Goal: Task Accomplishment & Management: Manage account settings

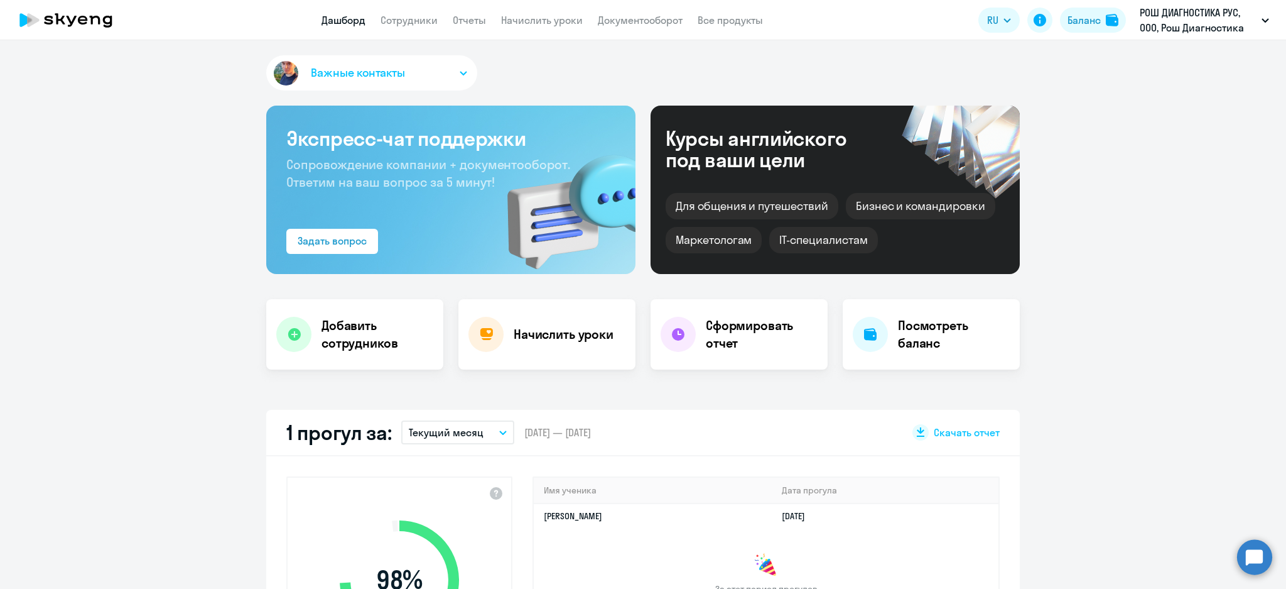
select select "30"
click at [400, 23] on link "Сотрудники" at bounding box center [409, 20] width 57 height 13
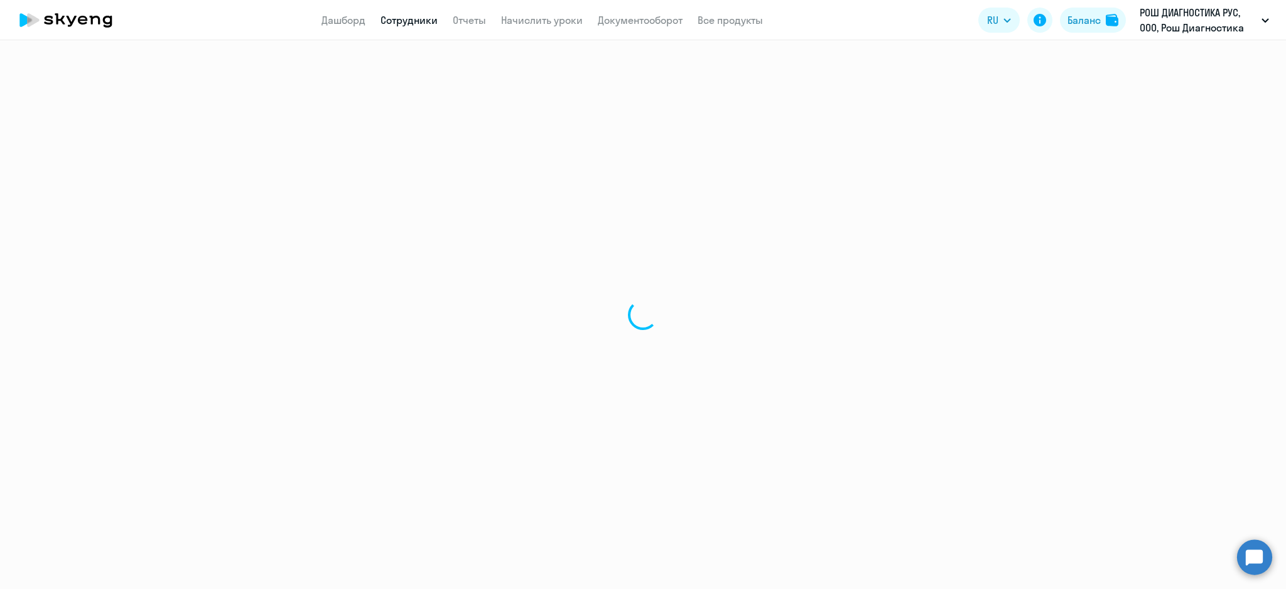
select select "30"
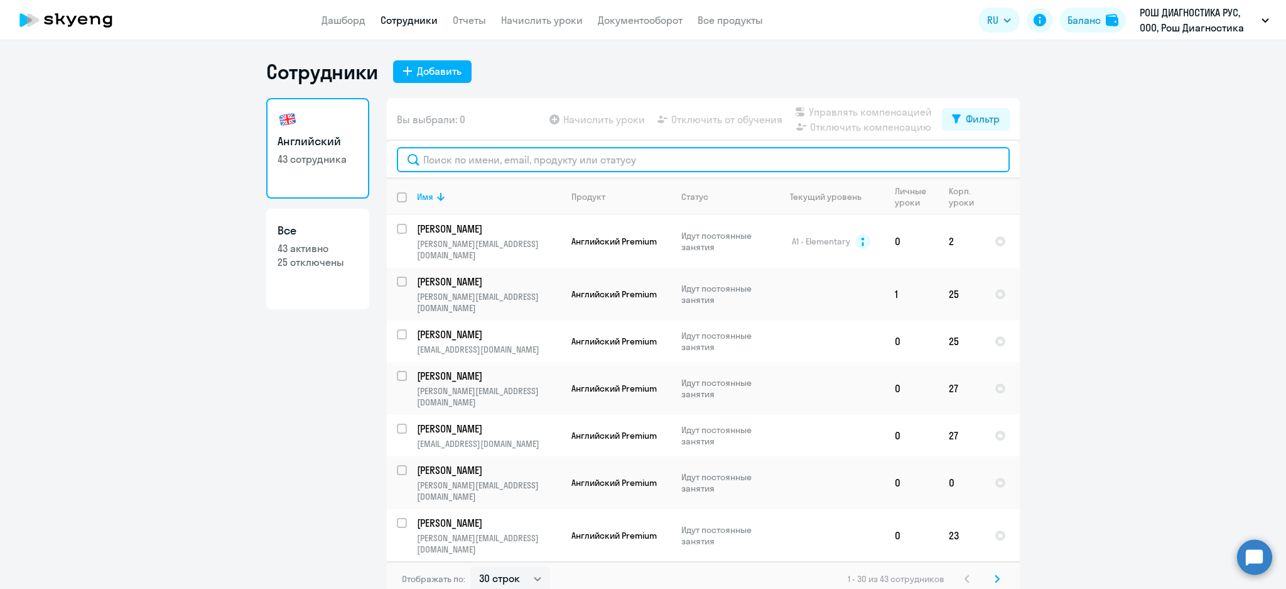
click at [567, 161] on input "text" at bounding box center [703, 159] width 613 height 25
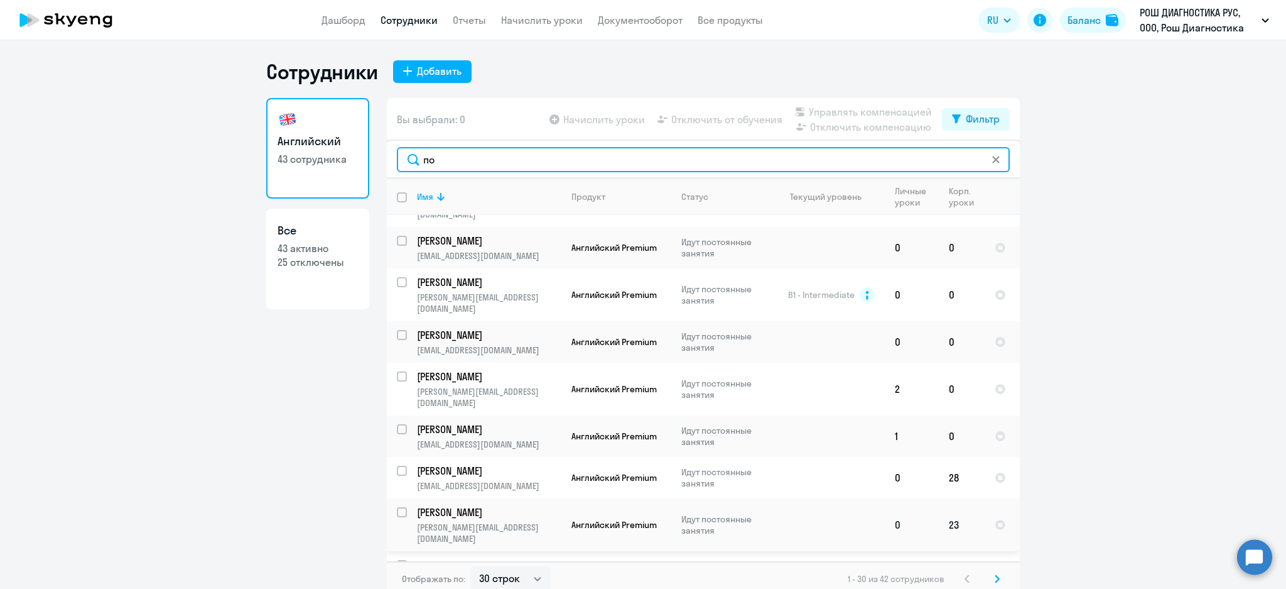
type input "по"
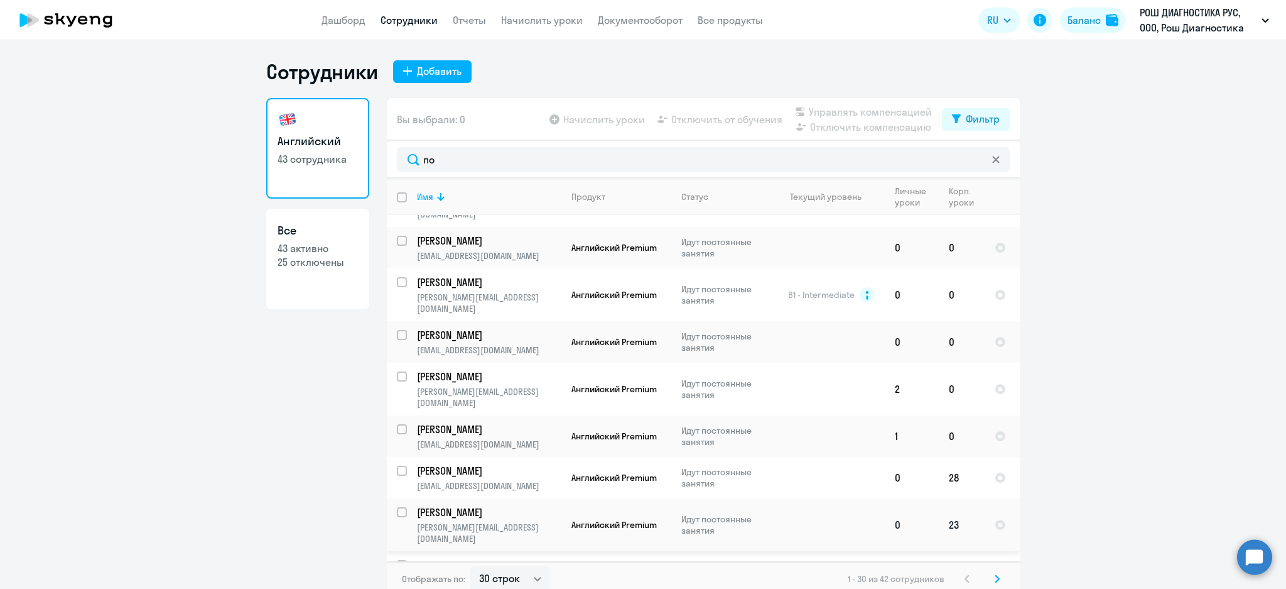
click at [507, 521] on p "[PERSON_NAME][EMAIL_ADDRESS][DOMAIN_NAME]" at bounding box center [489, 532] width 144 height 23
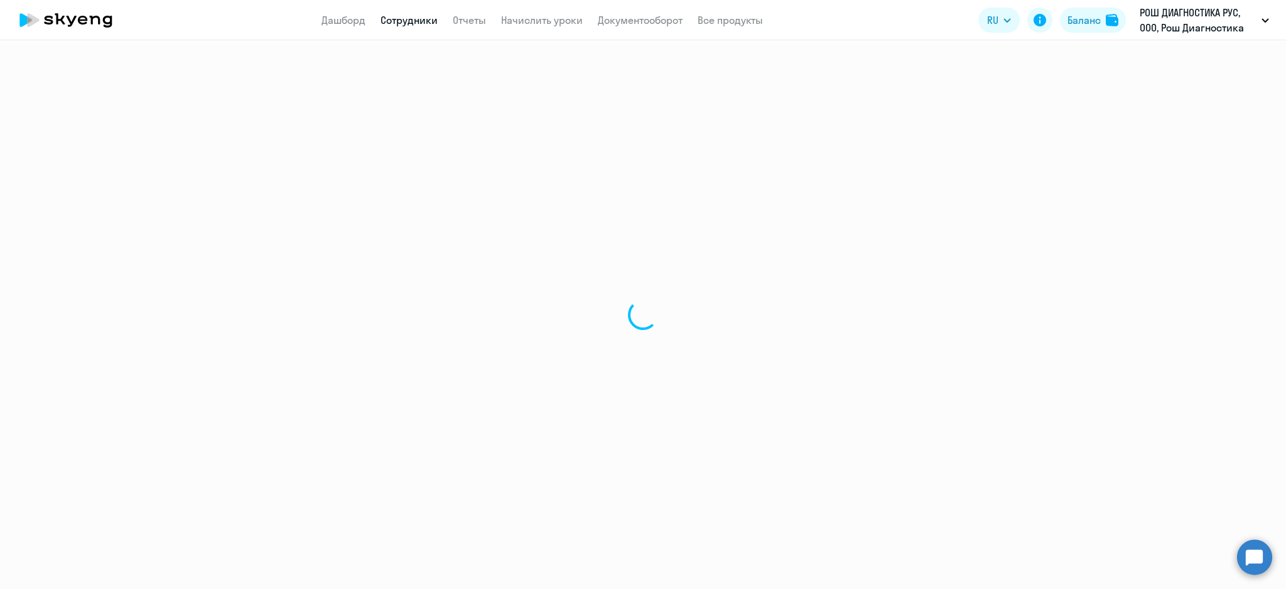
select select "english"
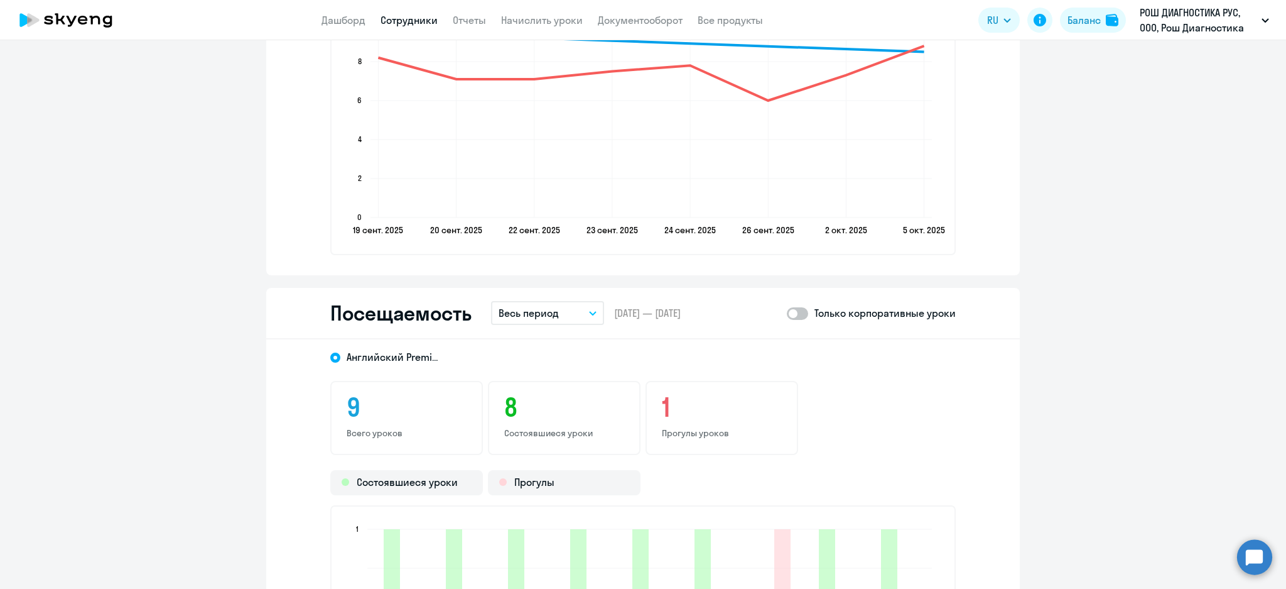
scroll to position [1508, 0]
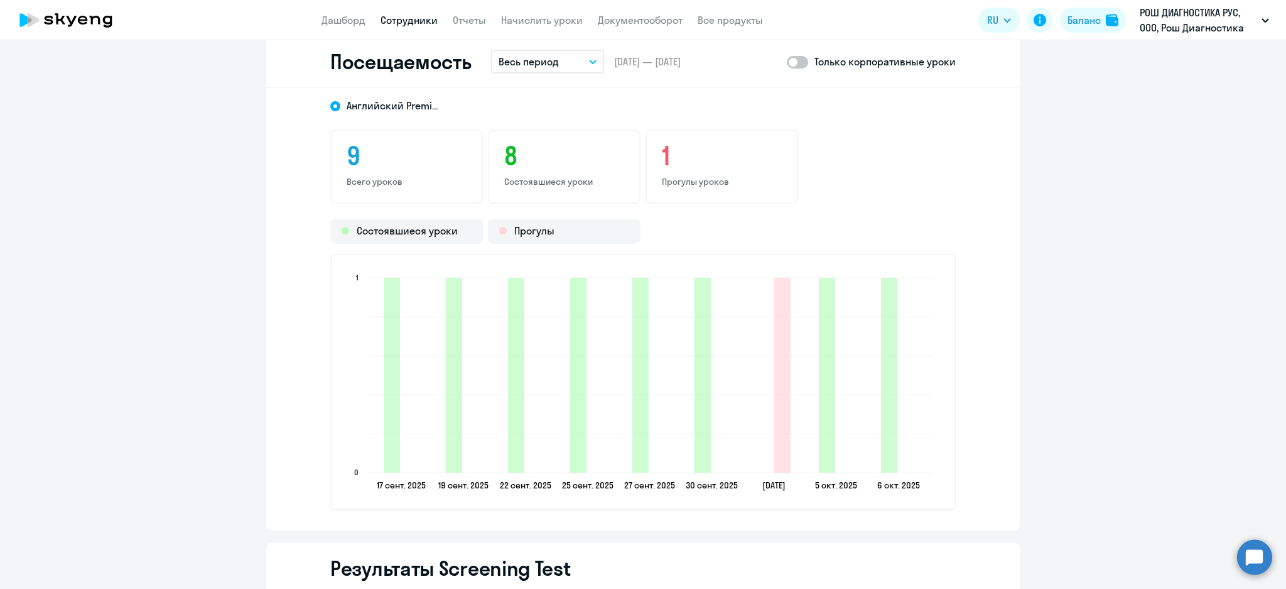
click at [796, 57] on span at bounding box center [797, 62] width 21 height 13
click at [787, 62] on input "checkbox" at bounding box center [786, 62] width 1 height 1
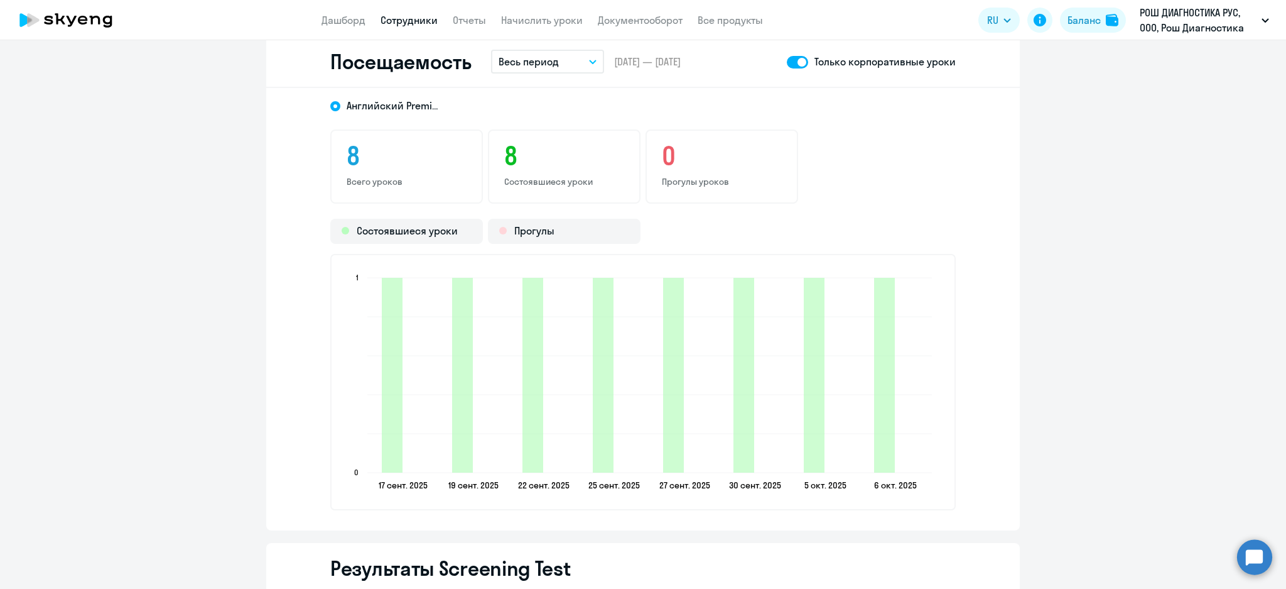
click at [788, 57] on span at bounding box center [797, 62] width 21 height 13
click at [787, 62] on input "checkbox" at bounding box center [786, 62] width 1 height 1
checkbox input "false"
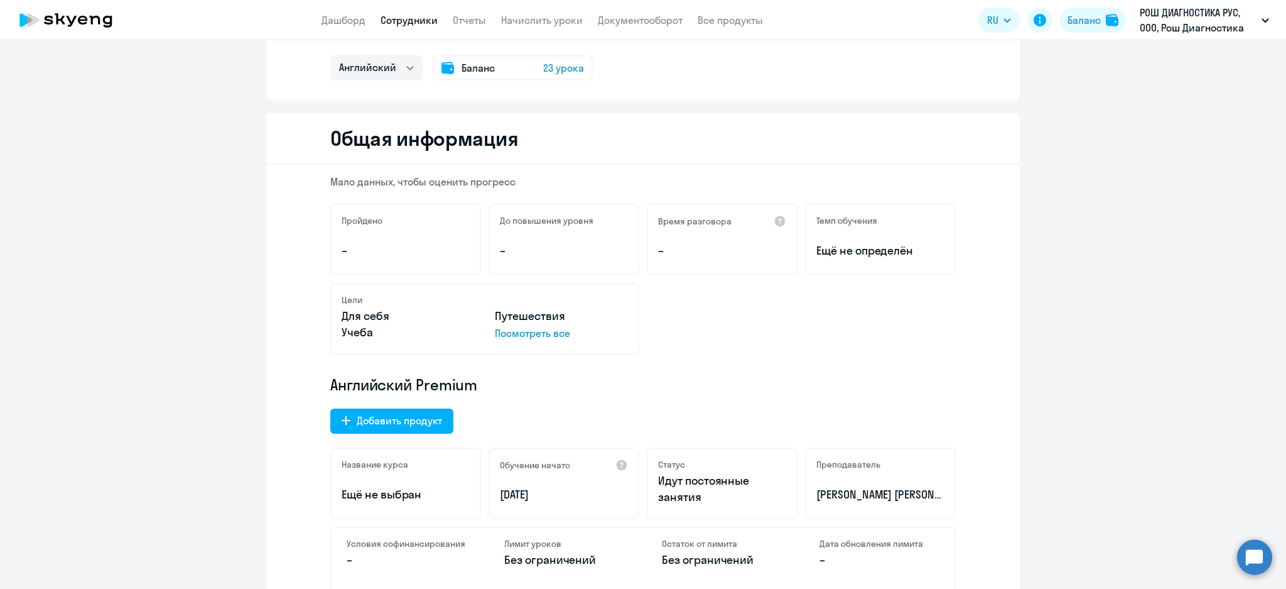
scroll to position [0, 0]
